Goal: Navigation & Orientation: Find specific page/section

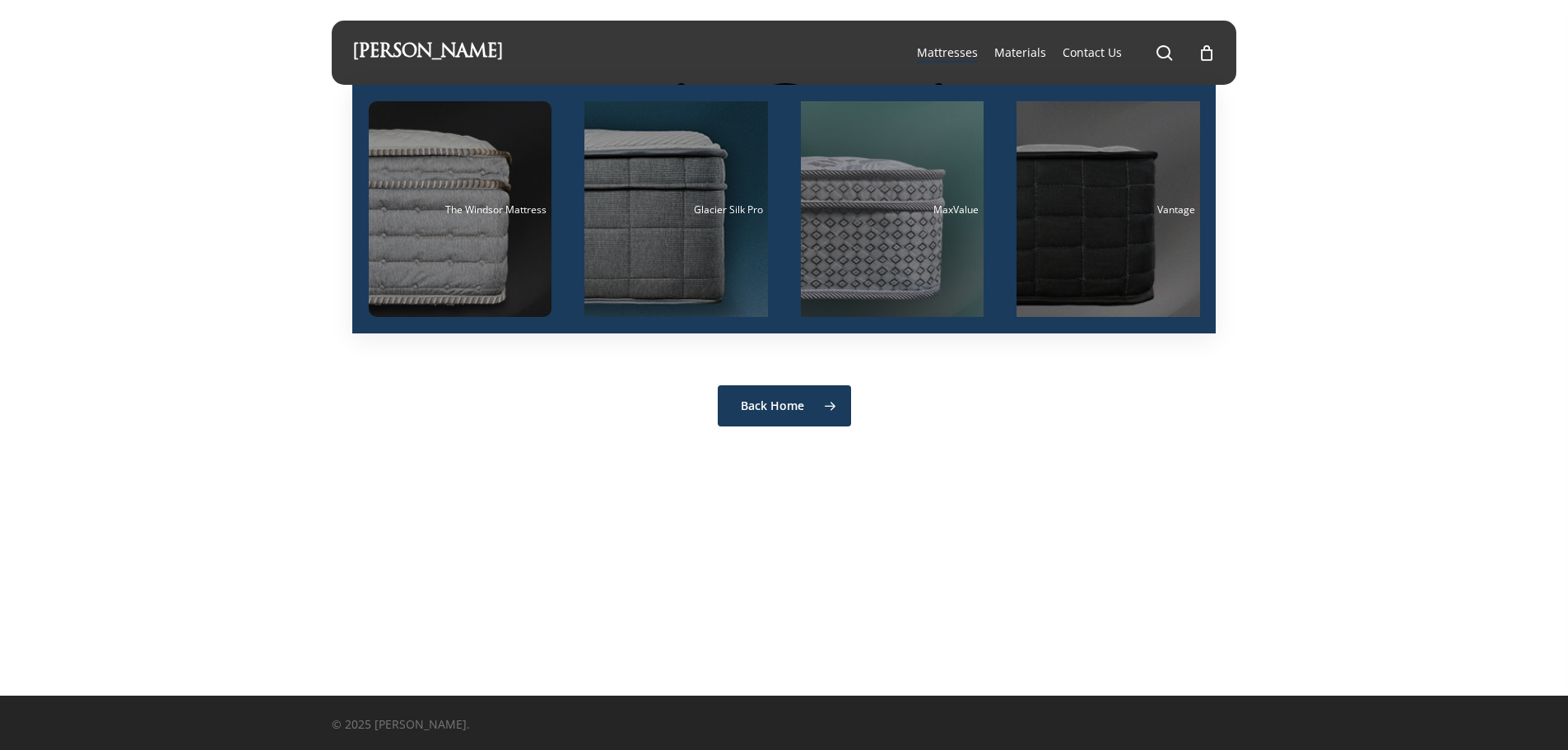
click at [952, 54] on span "Mattresses" at bounding box center [947, 52] width 61 height 16
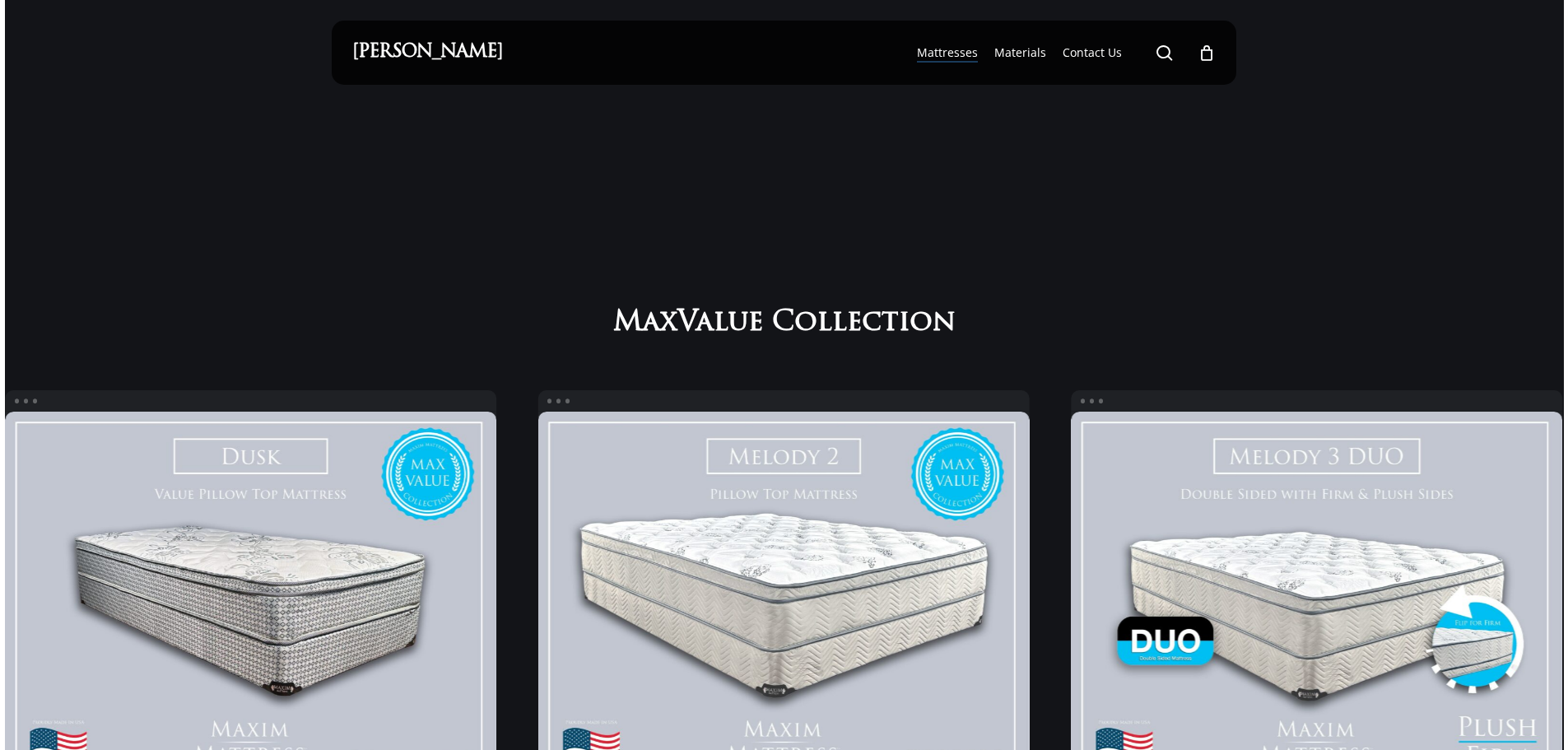
click at [1202, 49] on icon "Cart" at bounding box center [1207, 53] width 18 height 17
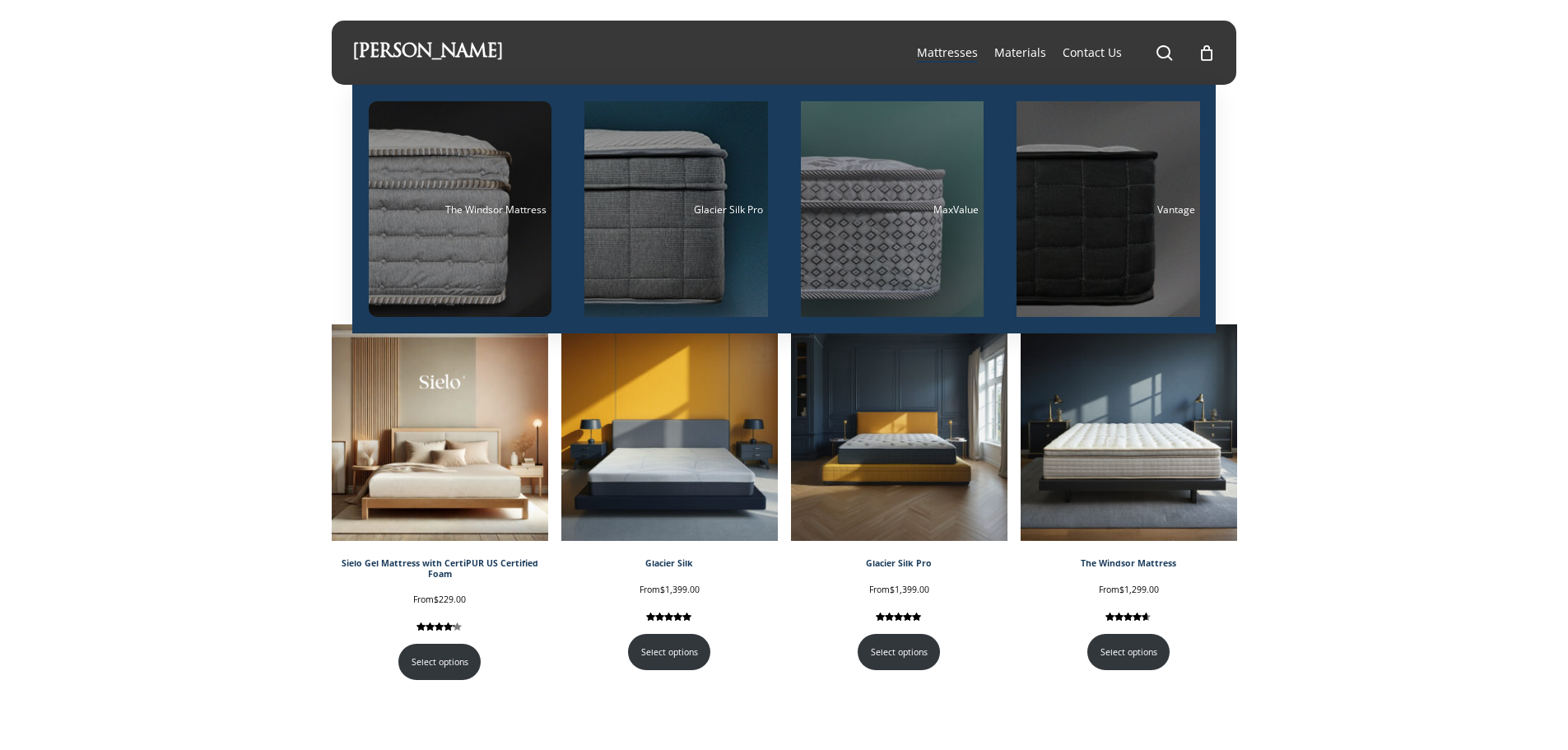
click at [947, 49] on span "Mattresses" at bounding box center [947, 52] width 61 height 16
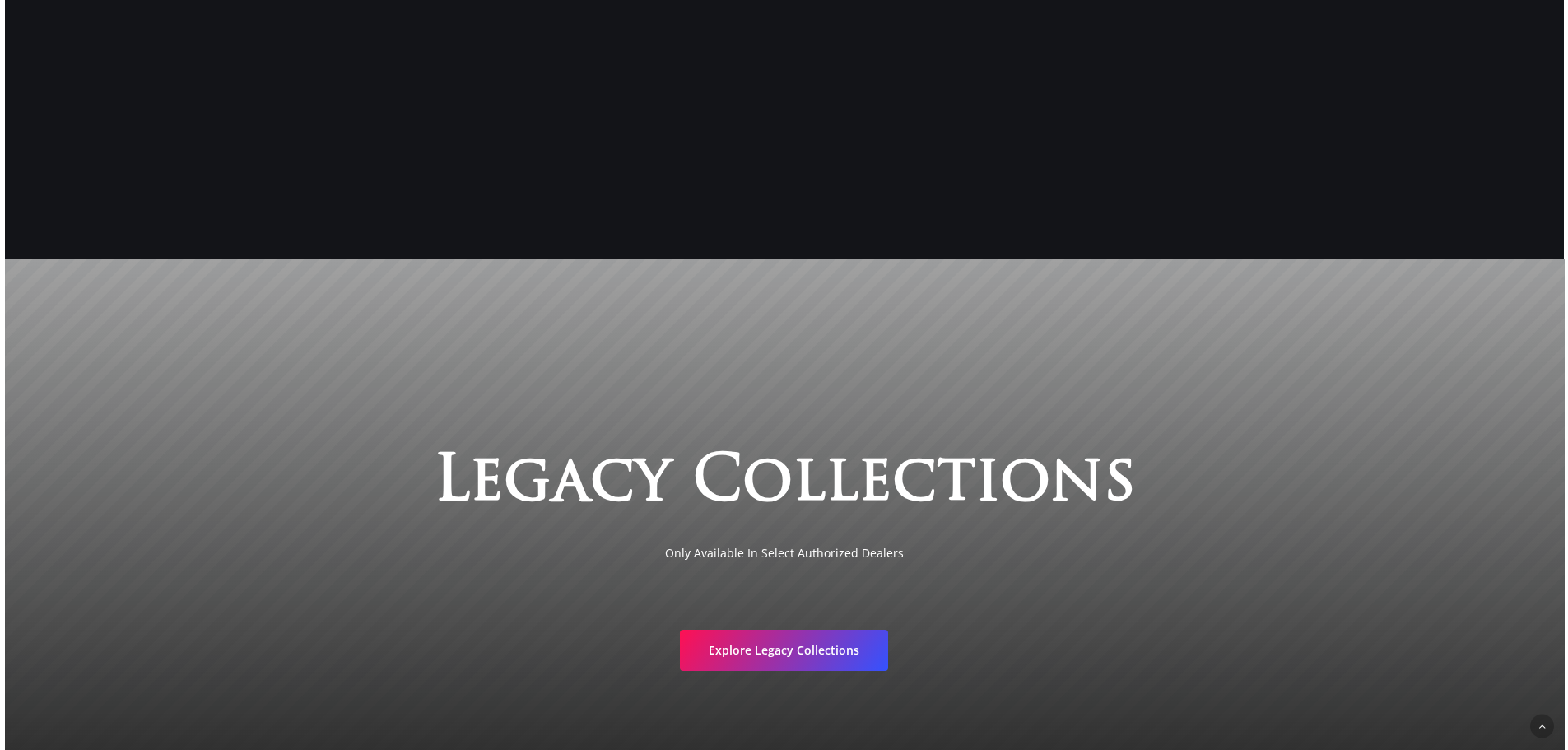
scroll to position [2558, 0]
